Goal: Find specific fact: Find specific fact

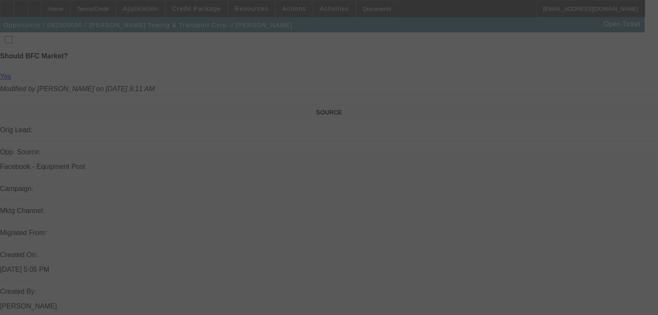
scroll to position [319, 0]
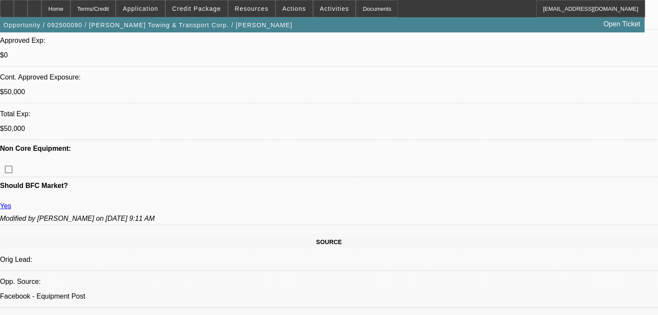
select select "0"
select select "0.1"
select select "4"
select select "0"
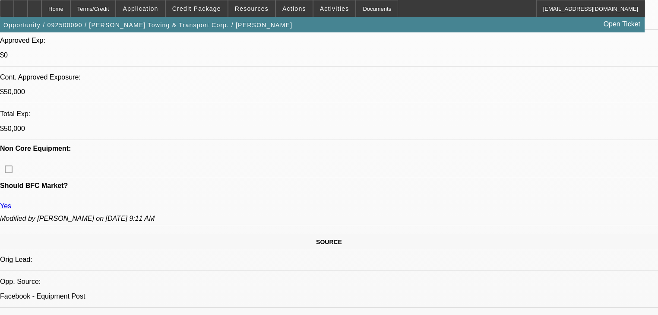
select select "0.1"
select select "4"
select select "0"
select select "2"
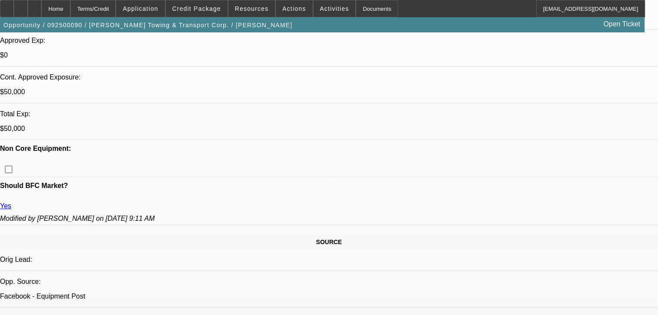
select select "0.1"
select select "4"
select select "0"
select select "2"
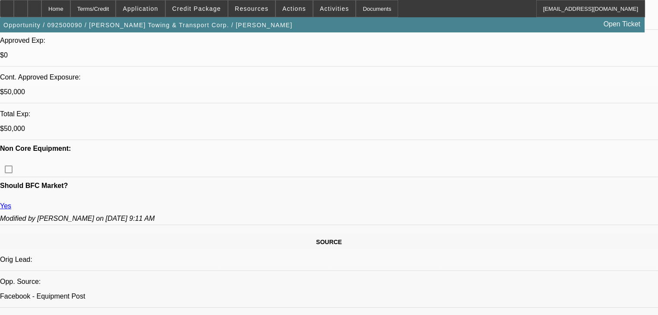
select select "0.1"
select select "4"
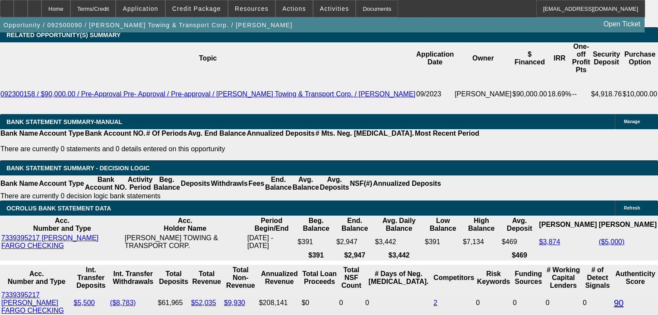
scroll to position [1424, 0]
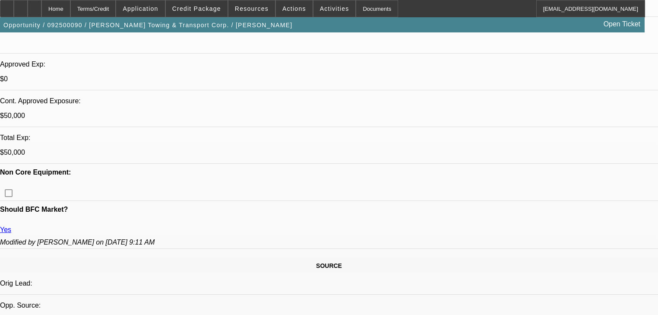
scroll to position [35, 0]
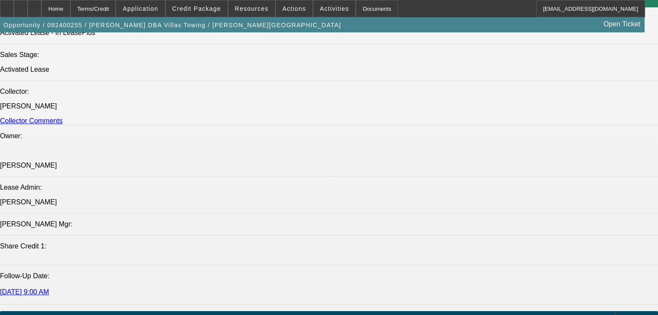
select select "0"
select select "2"
select select "0.1"
select select "4"
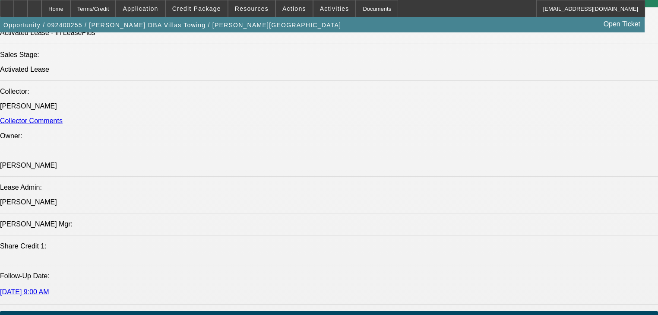
select select "0.1"
select select "2"
select select "0.1"
select select "4"
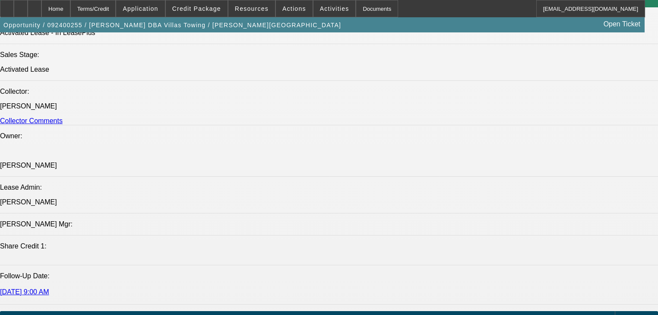
select select "0"
select select "2"
select select "0.1"
select select "4"
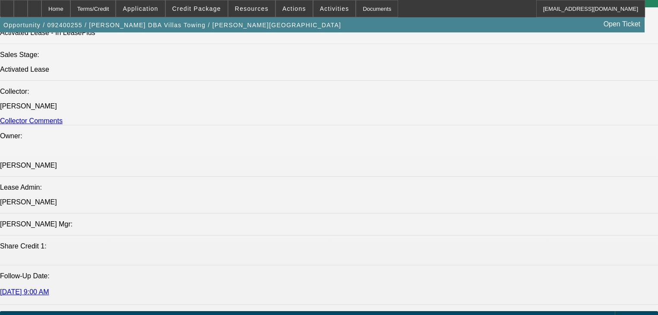
select select "0.1"
select select "2"
select select "0.1"
select select "4"
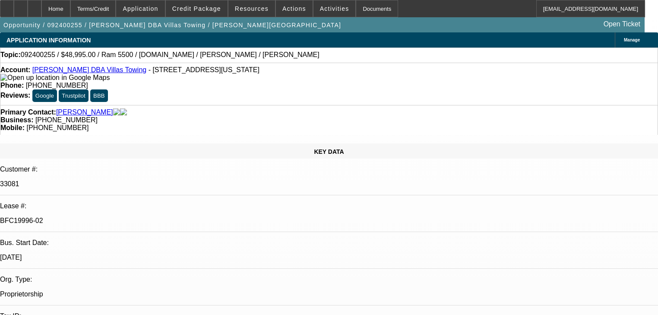
click at [90, 180] on p "33081" at bounding box center [329, 184] width 658 height 8
drag, startPoint x: 90, startPoint y: 143, endPoint x: 81, endPoint y: 154, distance: 13.5
click at [81, 217] on div "BFC19996-02" at bounding box center [329, 221] width 658 height 8
click at [87, 180] on p "33081" at bounding box center [329, 184] width 658 height 8
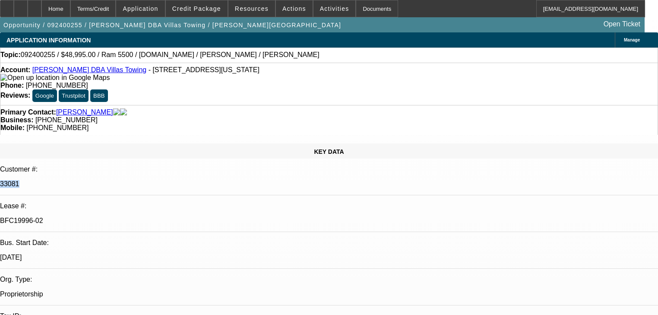
click at [87, 180] on p "33081" at bounding box center [329, 184] width 658 height 8
copy div "33081"
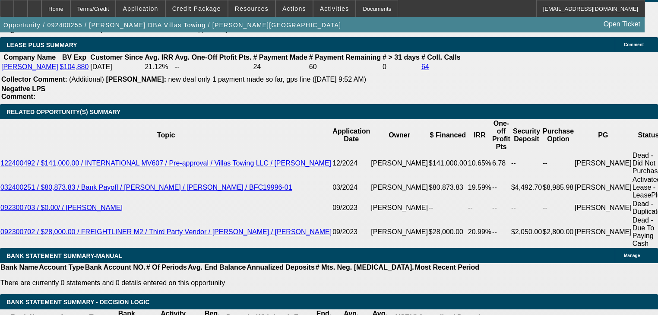
scroll to position [1519, 0]
